Goal: Navigation & Orientation: Find specific page/section

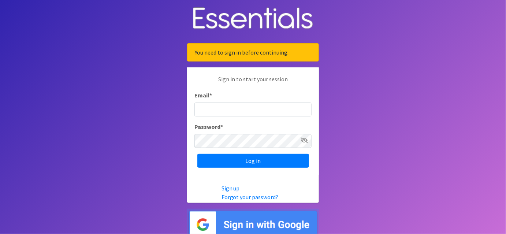
click at [221, 107] on input "Email *" at bounding box center [253, 110] width 117 height 14
type input "[EMAIL_ADDRESS][DOMAIN_NAME]"
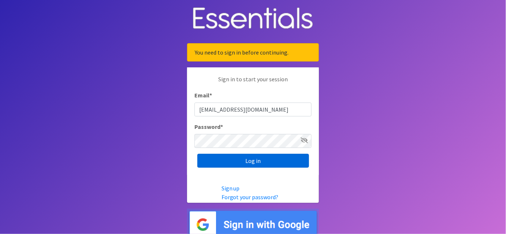
click at [237, 162] on input "Log in" at bounding box center [253, 161] width 112 height 14
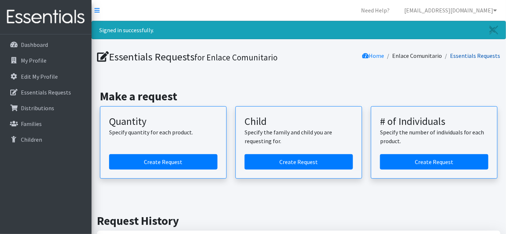
click at [473, 52] on link "Essentials Requests" at bounding box center [476, 55] width 50 height 7
click at [481, 55] on link "Essentials Requests" at bounding box center [476, 55] width 50 height 7
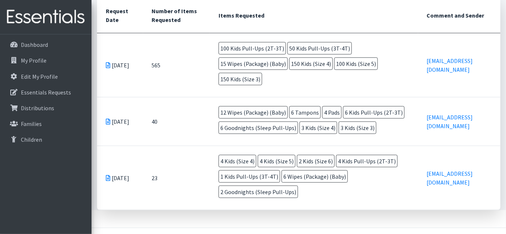
scroll to position [200, 0]
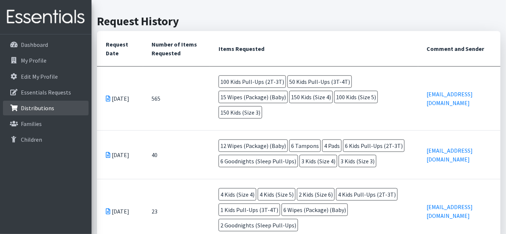
click at [39, 113] on link "Distributions" at bounding box center [46, 108] width 86 height 15
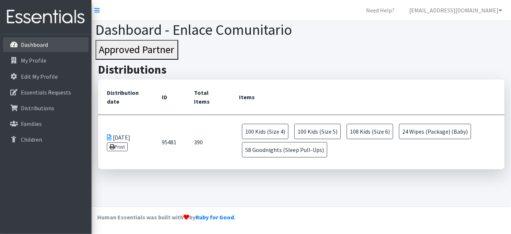
click at [45, 48] on p "Dashboard" at bounding box center [34, 44] width 27 height 7
